Goal: Navigation & Orientation: Find specific page/section

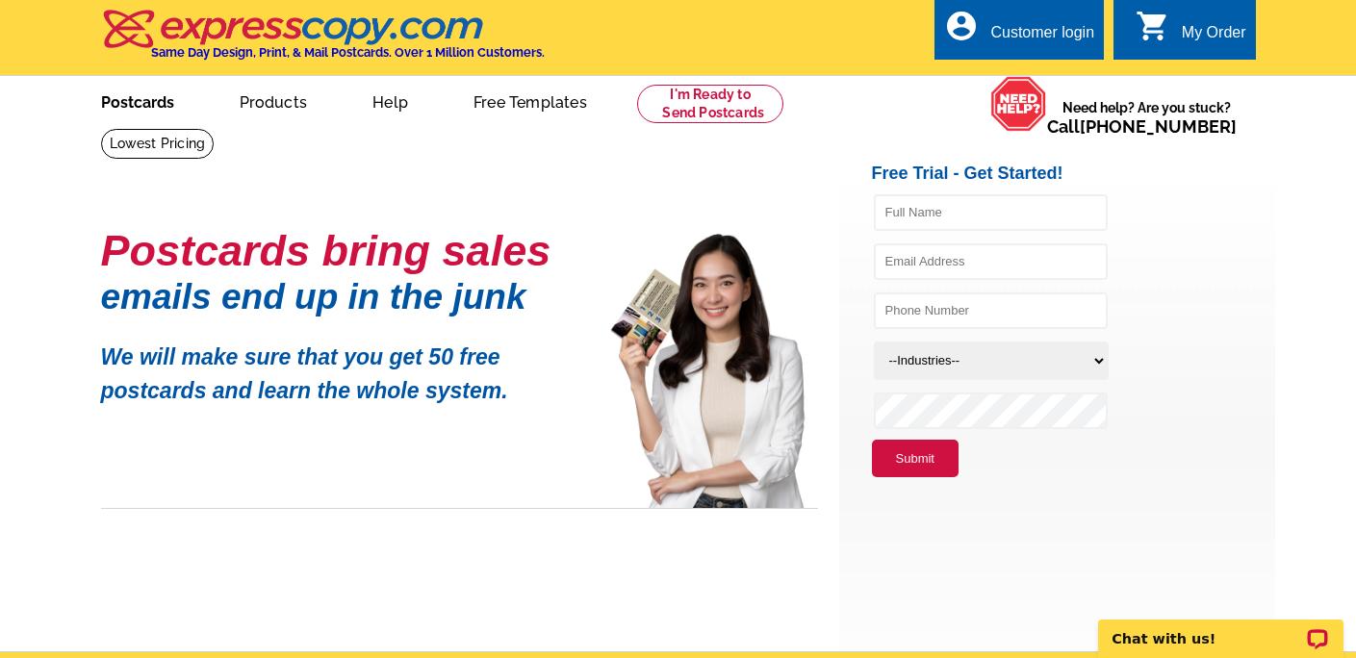
click at [139, 106] on link "Postcards" at bounding box center [137, 100] width 135 height 45
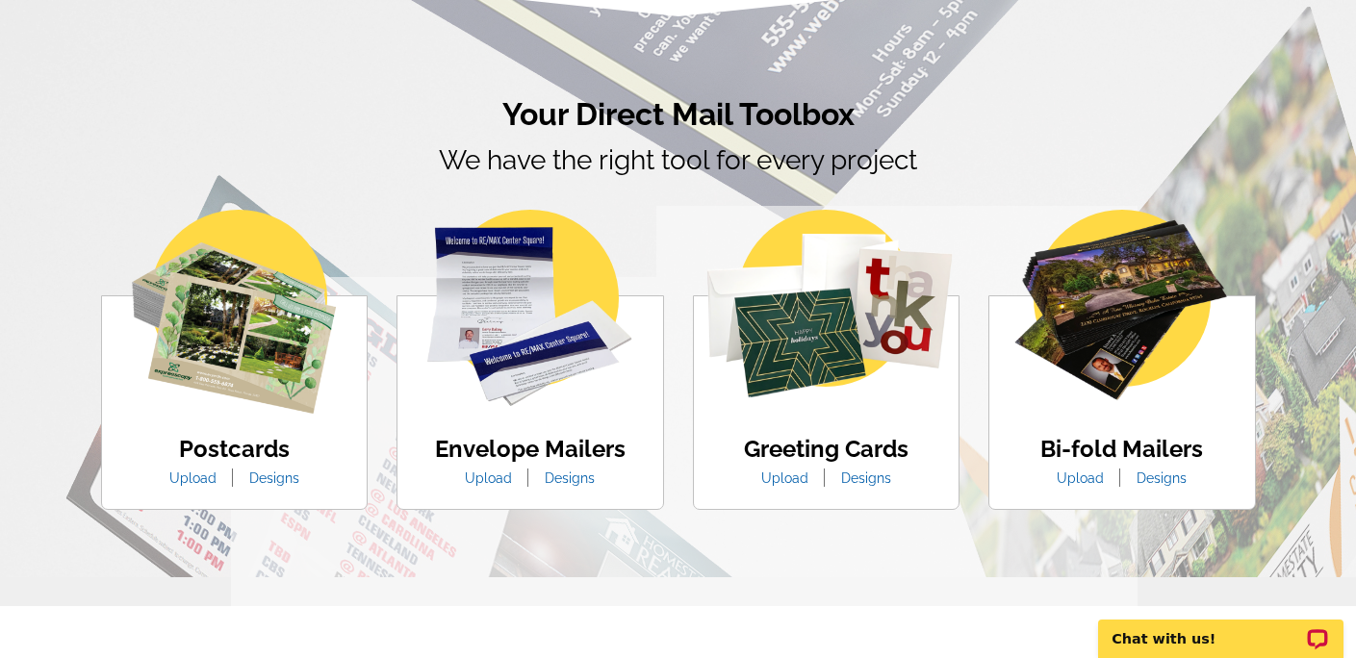
scroll to position [1060, 0]
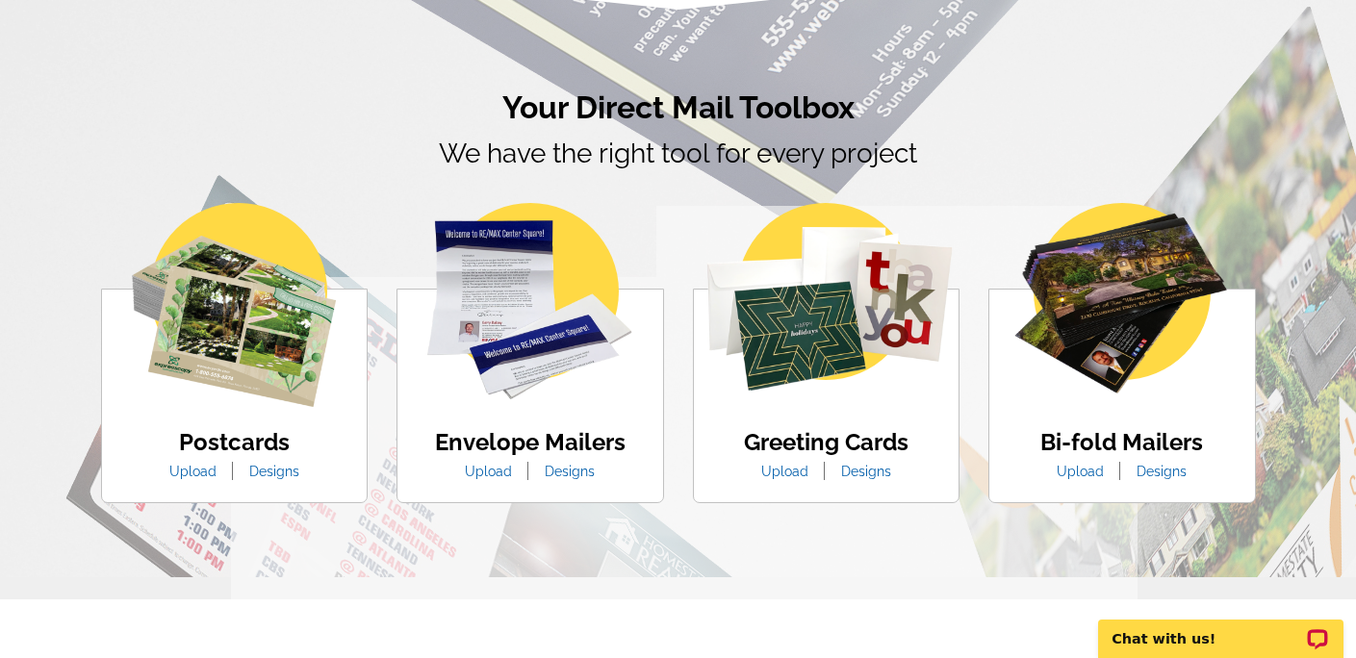
click at [288, 360] on img at bounding box center [234, 305] width 204 height 204
click at [1168, 635] on p "Chat with us!" at bounding box center [1207, 638] width 190 height 15
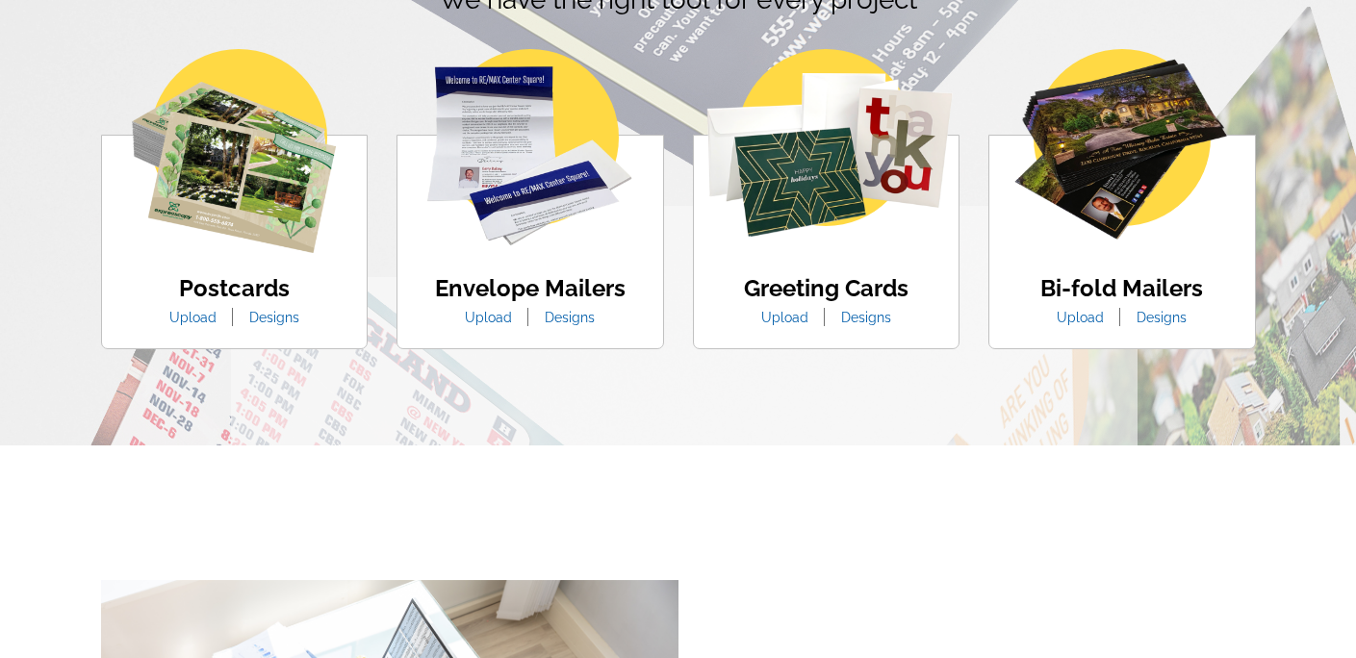
scroll to position [1230, 0]
